Goal: Use online tool/utility: Utilize a website feature to perform a specific function

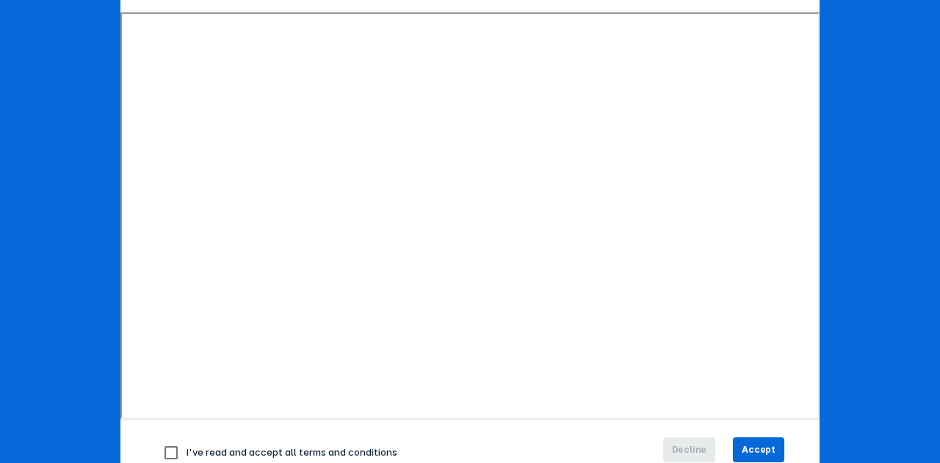
scroll to position [234, 0]
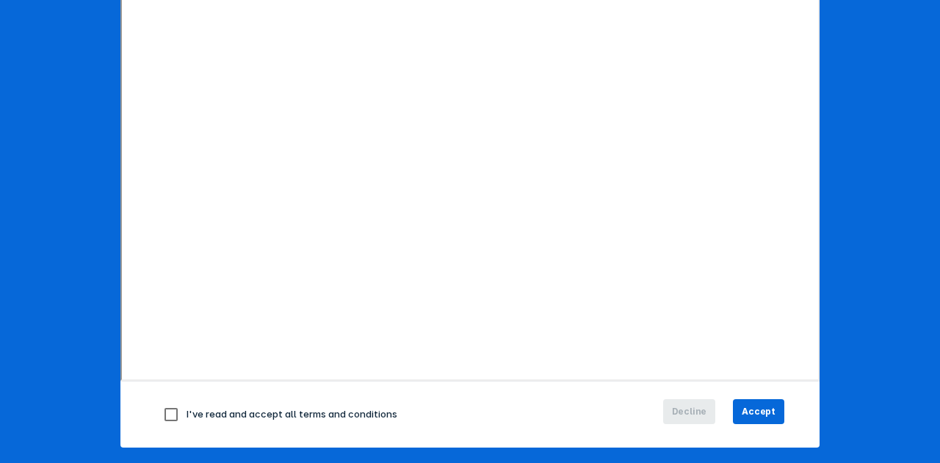
click at [172, 414] on input "checkbox" at bounding box center [171, 415] width 31 height 31
checkbox input "true"
click at [762, 412] on span "Accept" at bounding box center [759, 411] width 34 height 13
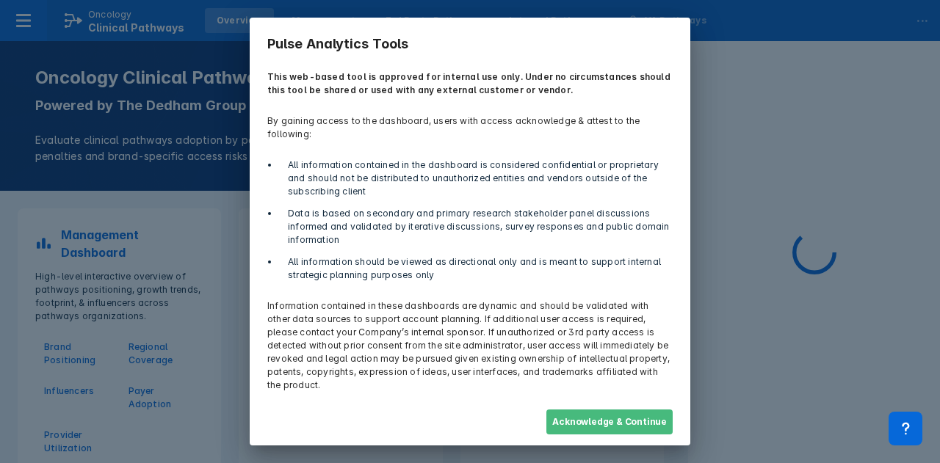
click at [621, 410] on button "Acknowledge & Continue" at bounding box center [609, 422] width 126 height 25
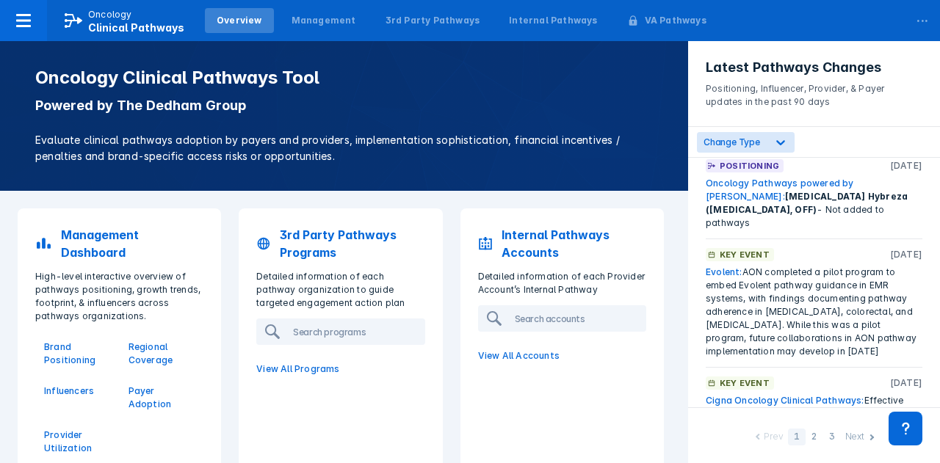
scroll to position [2, 0]
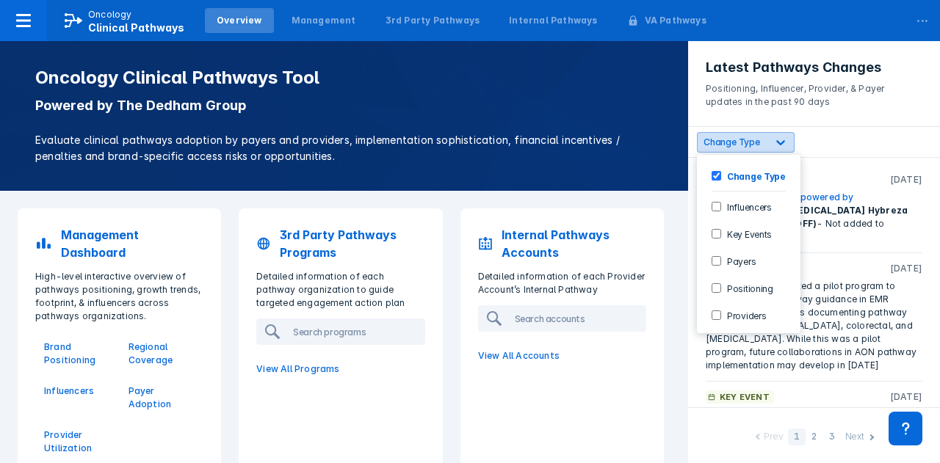
click at [787, 142] on div at bounding box center [781, 142] width 26 height 26
click at [723, 319] on div "Providers" at bounding box center [749, 315] width 92 height 24
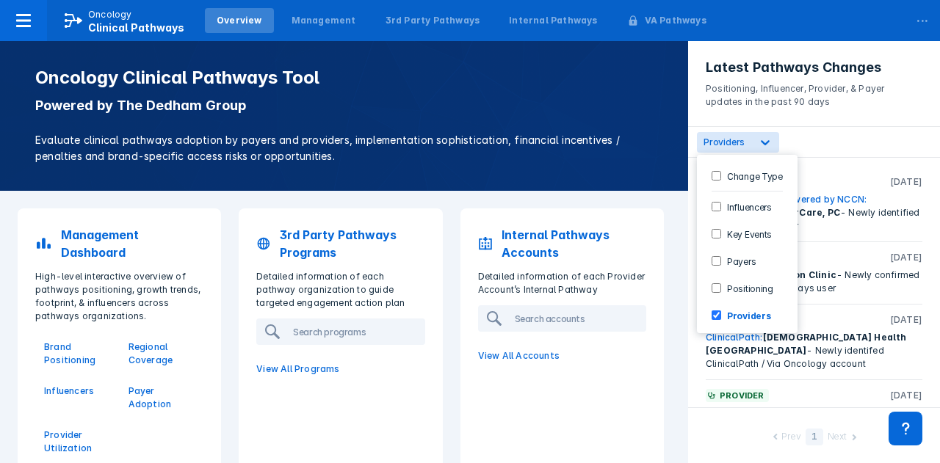
scroll to position [0, 0]
click at [717, 171] on Type-checkbox "Change Type" at bounding box center [717, 176] width 10 height 10
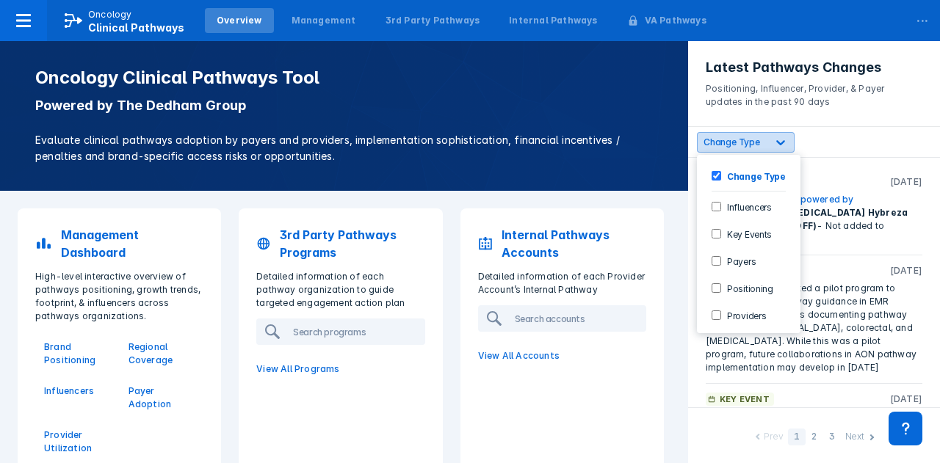
click at [777, 143] on icon at bounding box center [780, 142] width 15 height 15
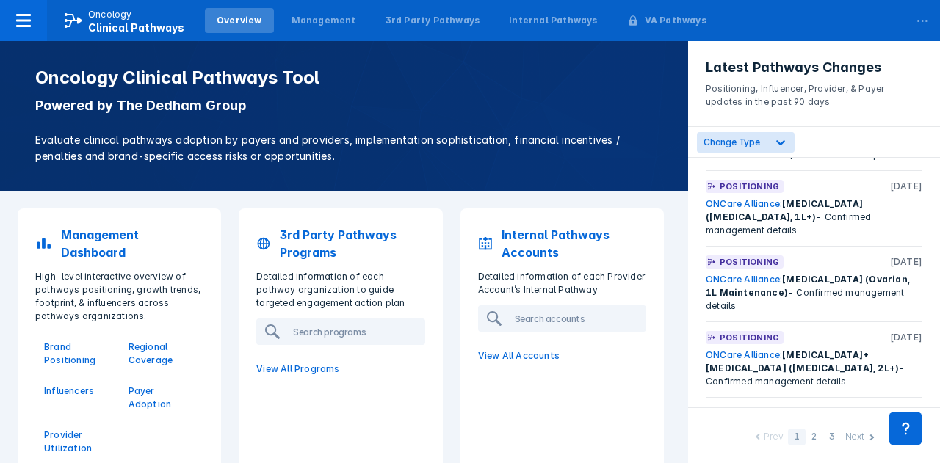
scroll to position [3391, 0]
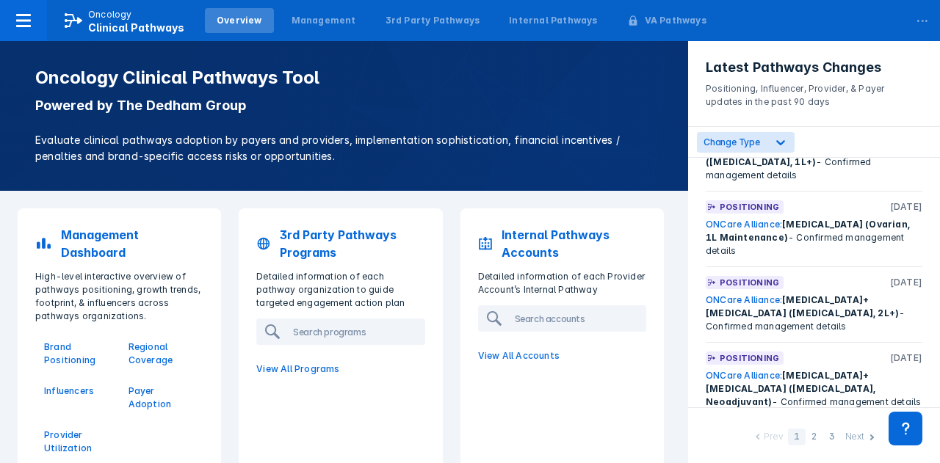
click at [860, 434] on div "Next" at bounding box center [854, 437] width 19 height 15
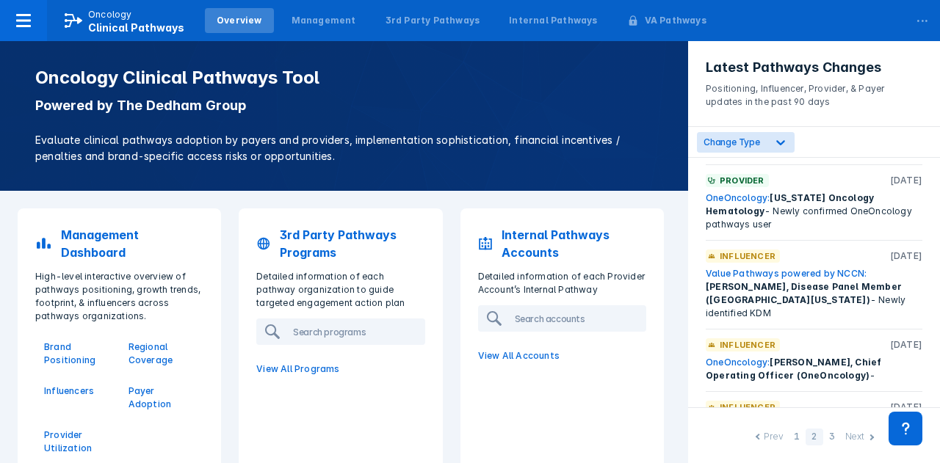
scroll to position [3351, 0]
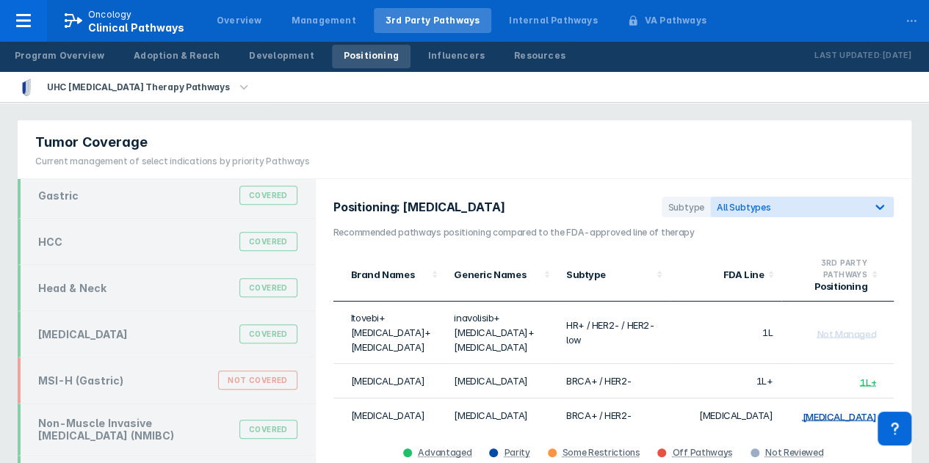
scroll to position [427, 0]
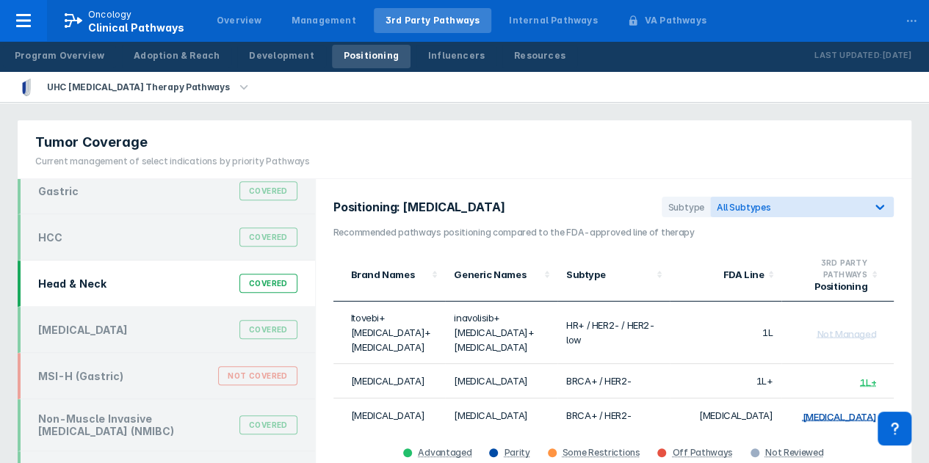
click at [110, 280] on div "Head & Neck Covered" at bounding box center [167, 284] width 277 height 28
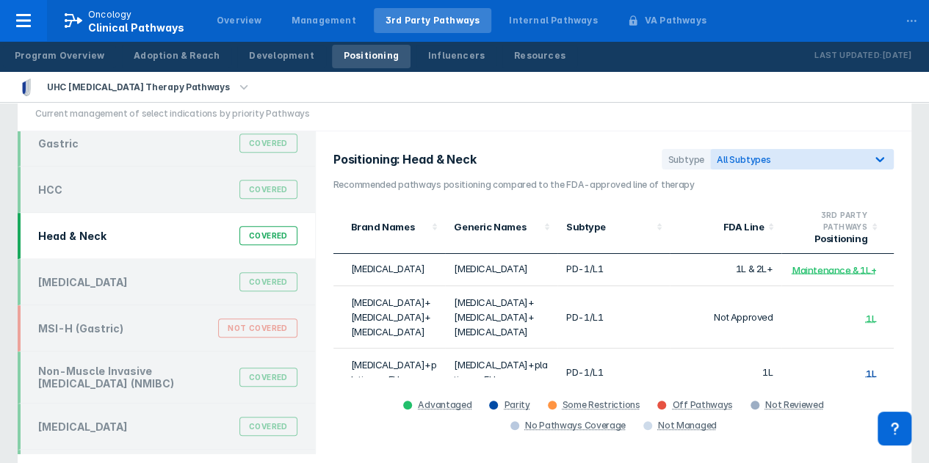
scroll to position [0, 0]
